Goal: Navigation & Orientation: Find specific page/section

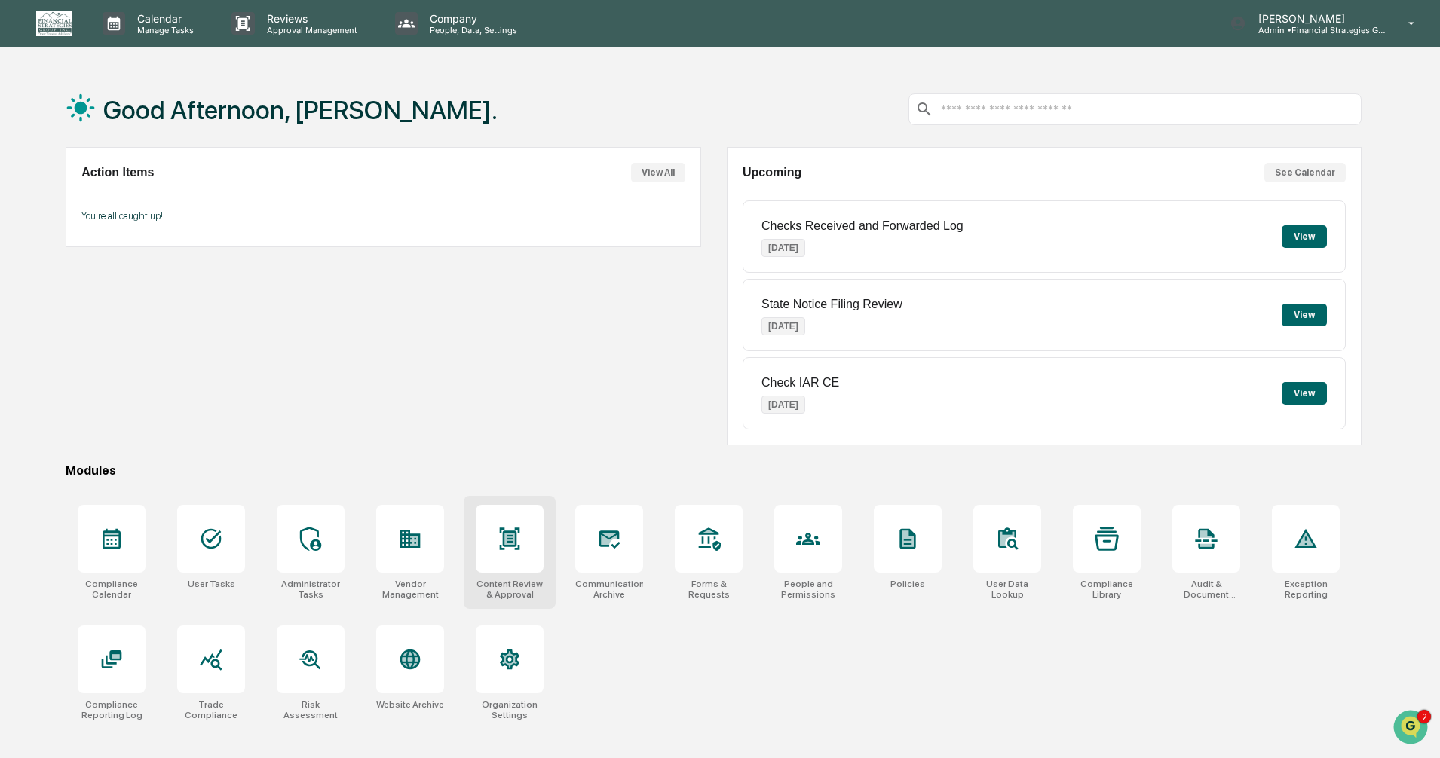
click at [531, 556] on div at bounding box center [510, 539] width 68 height 68
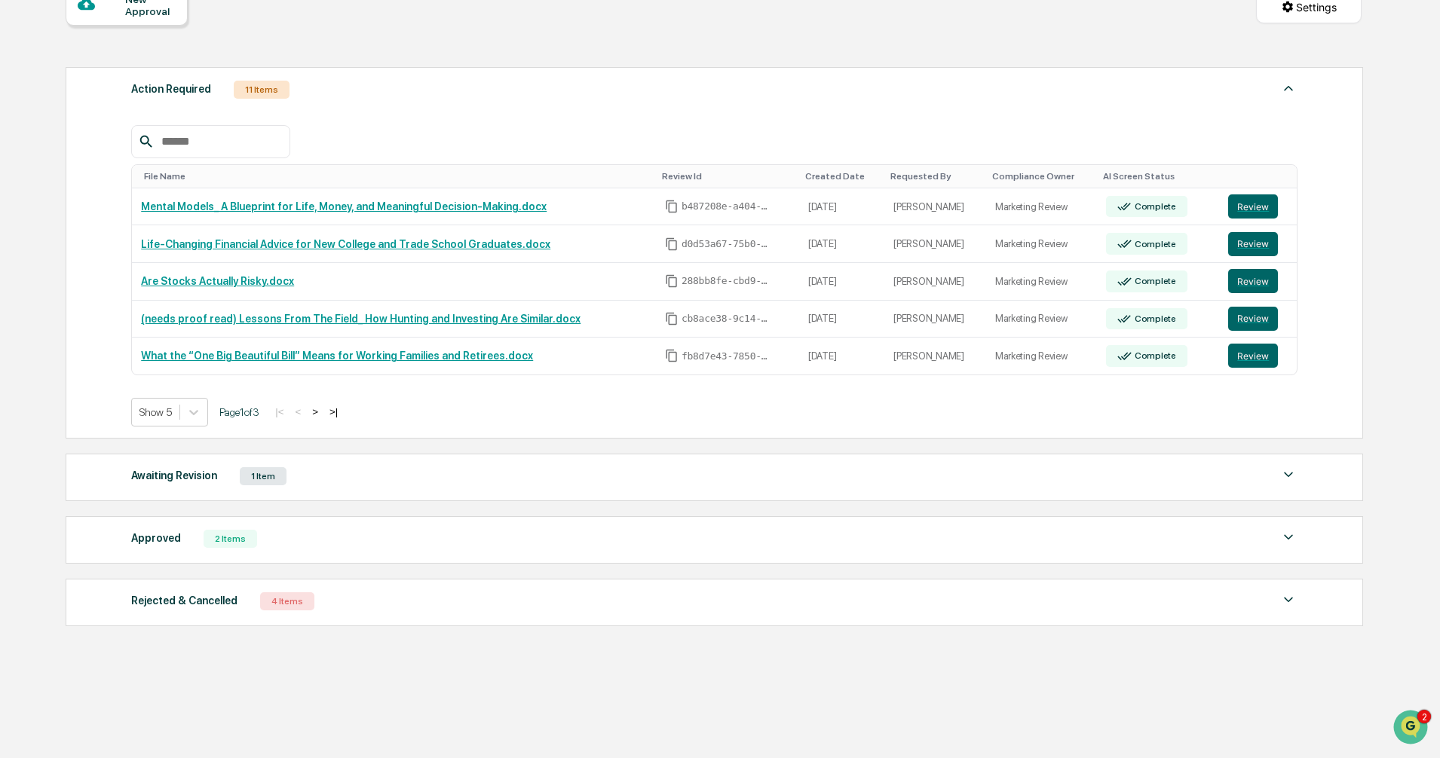
scroll to position [167, 0]
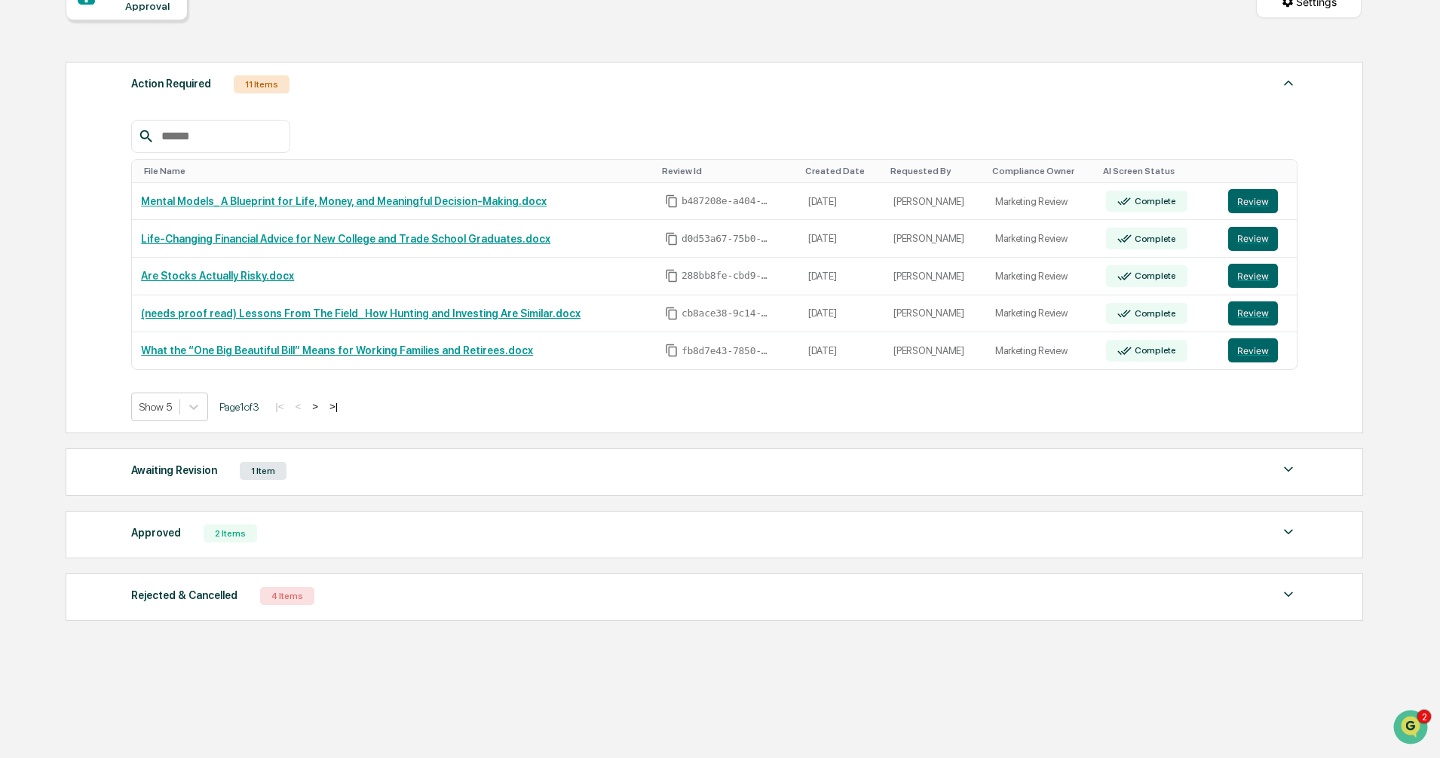
drag, startPoint x: 1289, startPoint y: 476, endPoint x: 1302, endPoint y: 471, distance: 13.9
click at [1290, 476] on img at bounding box center [1288, 470] width 18 height 18
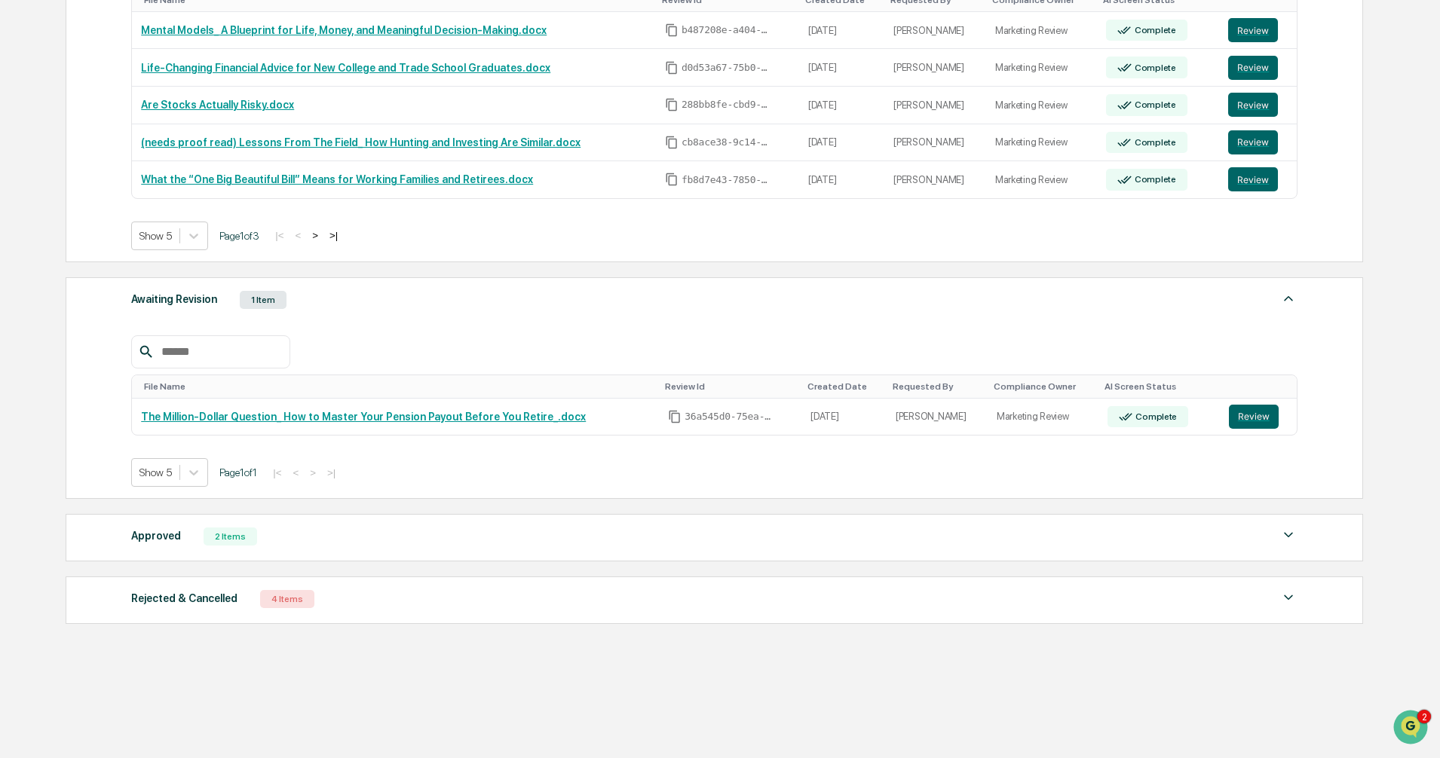
scroll to position [341, 0]
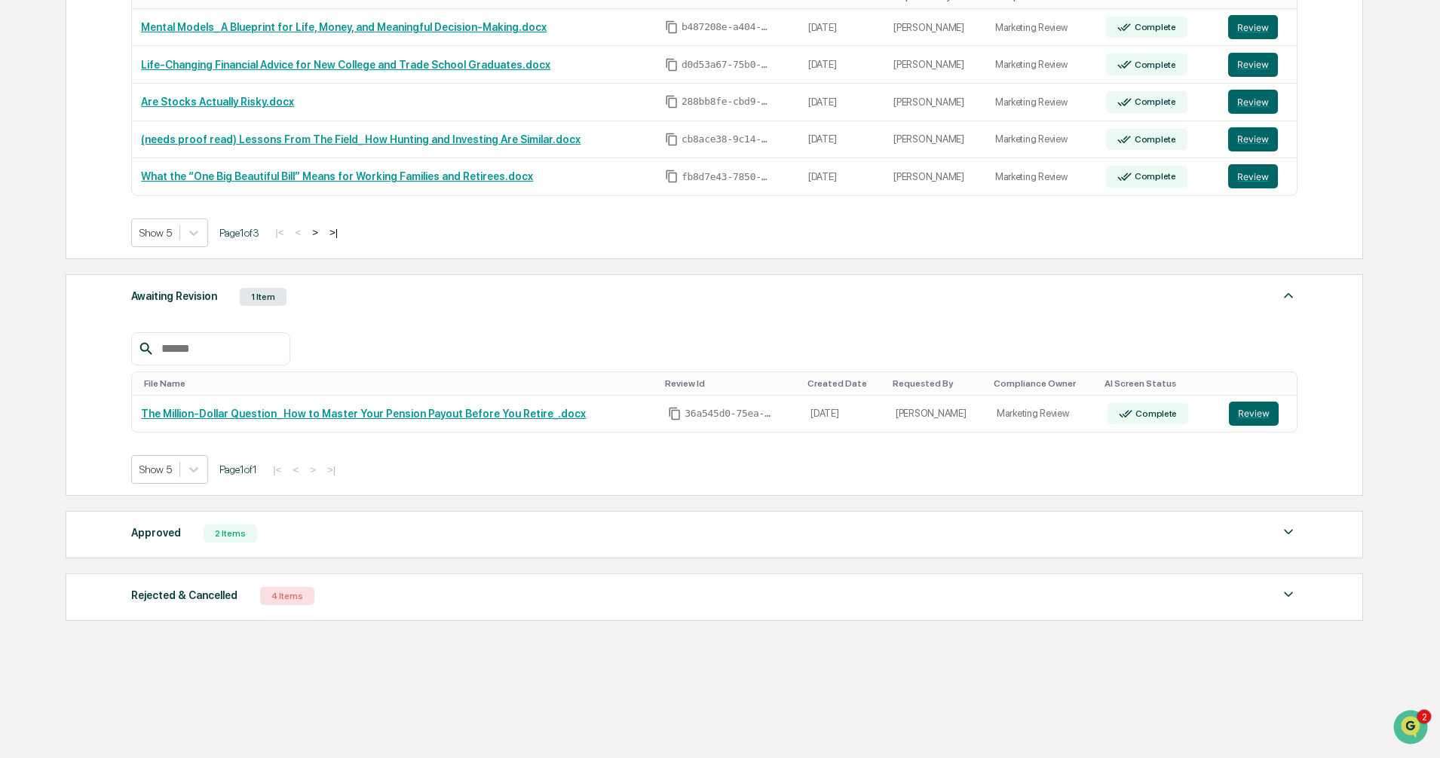
click at [1287, 597] on img at bounding box center [1288, 595] width 18 height 18
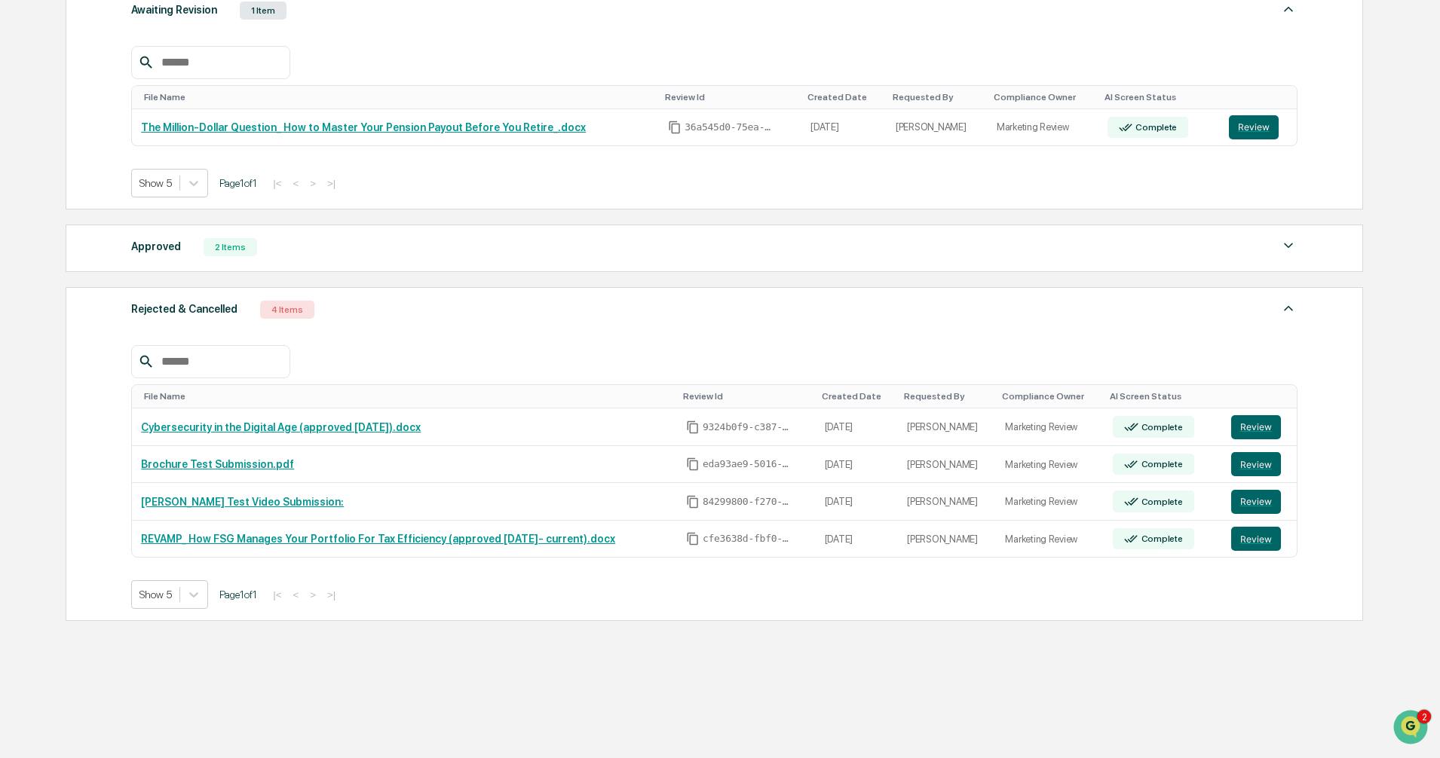
scroll to position [553, 0]
